Goal: Information Seeking & Learning: Learn about a topic

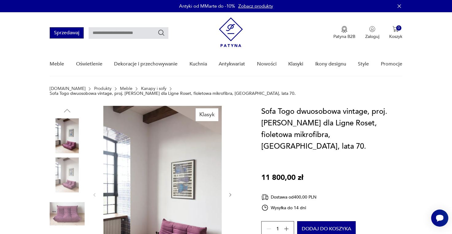
click at [63, 32] on button "Sprzedawaj" at bounding box center [67, 32] width 34 height 11
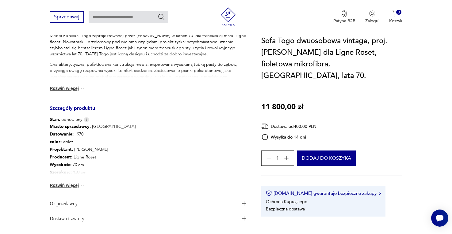
scroll to position [275, 0]
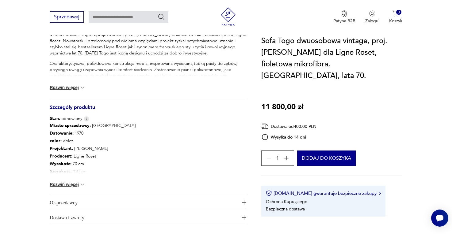
click at [70, 170] on p "Szerokość : 130 cm" at bounding box center [93, 172] width 86 height 8
click at [71, 182] on button "Rozwiń więcej" at bounding box center [68, 185] width 36 height 6
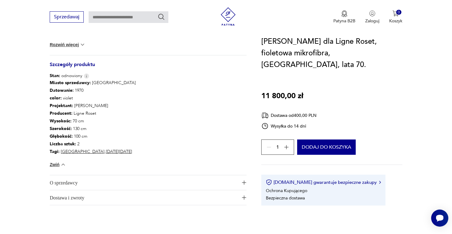
scroll to position [335, 0]
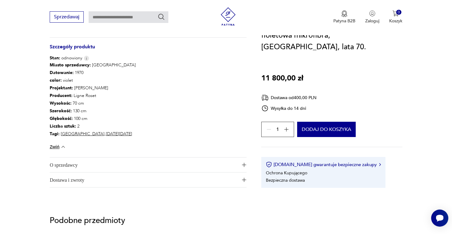
click at [78, 176] on span "Dostawa i zwroty" at bounding box center [144, 180] width 188 height 15
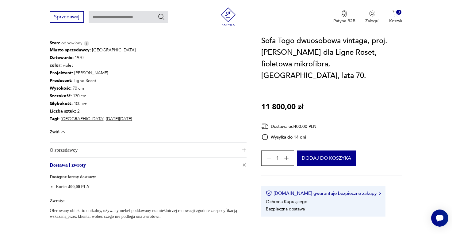
scroll to position [361, 0]
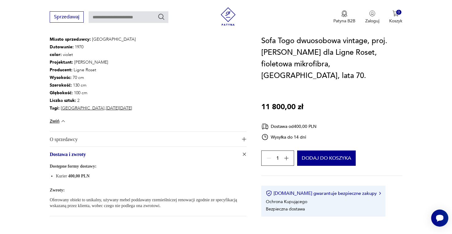
click at [78, 174] on span "400,00 PLN" at bounding box center [78, 176] width 21 height 5
click at [81, 197] on p "Oferowany obiekt to unikalny, używany mebel poddawany rzemieślniczej renowacji …" at bounding box center [148, 203] width 197 height 12
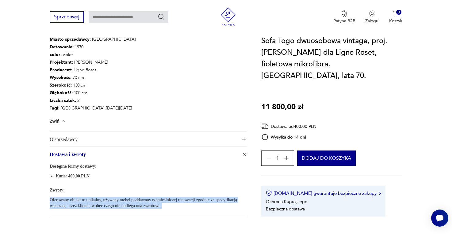
click at [81, 197] on p "Oferowany obiekt to unikalny, używany mebel poddawany rzemieślniczej renowacji …" at bounding box center [148, 203] width 197 height 12
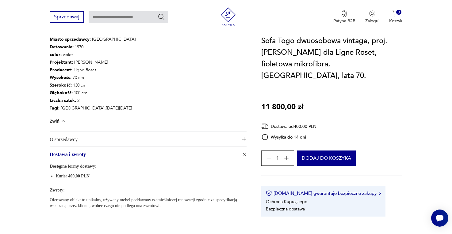
click at [101, 166] on div "Dostępne formy dostawy: Kurier 400,00 PLN" at bounding box center [148, 171] width 197 height 17
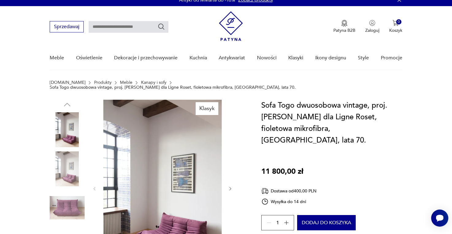
scroll to position [0, 0]
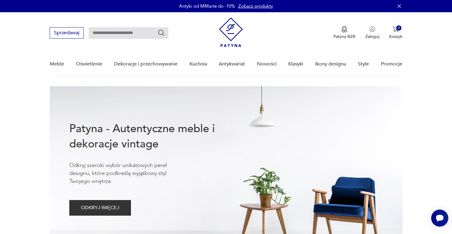
click at [150, 10] on div "Antyki od MMarte do -10% Zobacz produkty" at bounding box center [226, 6] width 452 height 12
